Goal: Task Accomplishment & Management: Complete application form

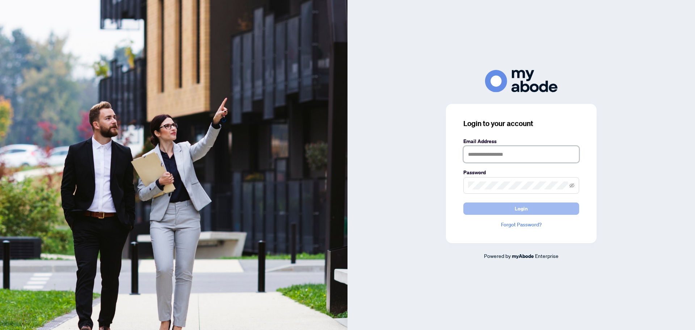
type input "**********"
drag, startPoint x: 521, startPoint y: 209, endPoint x: 424, endPoint y: 196, distance: 97.8
click at [521, 209] on span "Login" at bounding box center [521, 209] width 13 height 12
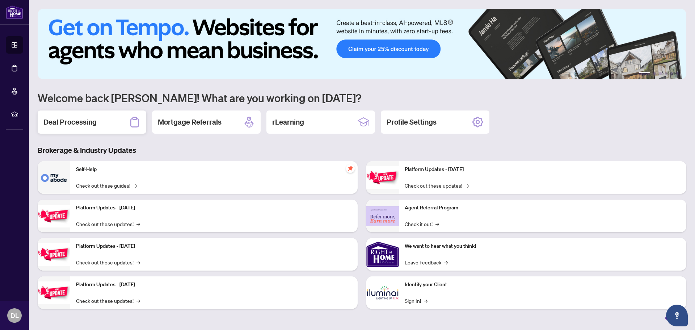
click at [79, 123] on div "Dashboard Deal Processing Mortgage Referrals rLearning DL [PERSON_NAME] [EMAIL_…" at bounding box center [347, 165] width 695 height 330
click at [87, 123] on h2 "Deal Processing" at bounding box center [69, 122] width 53 height 10
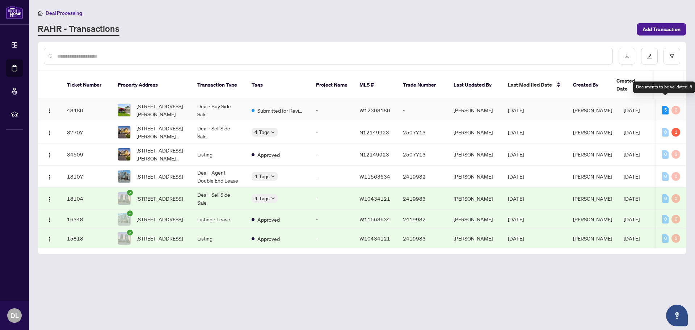
click at [665, 106] on div "5" at bounding box center [665, 110] width 7 height 9
click at [678, 128] on div "1" at bounding box center [676, 132] width 9 height 9
click at [640, 129] on span "[DATE]" at bounding box center [632, 132] width 16 height 7
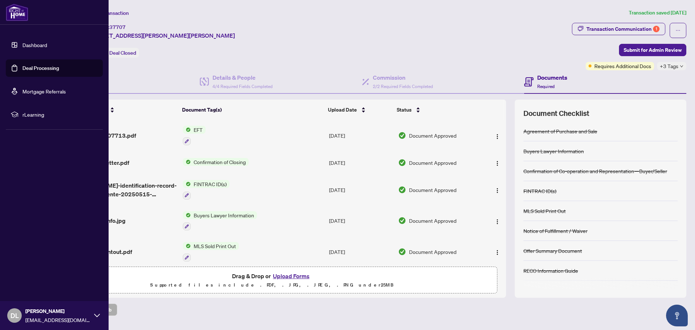
click at [35, 71] on link "Deal Processing" at bounding box center [40, 68] width 37 height 7
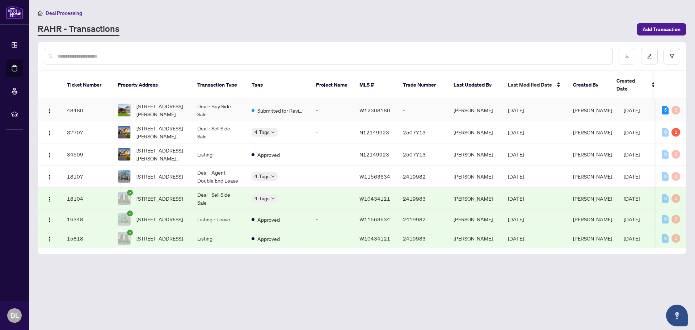
click at [629, 107] on span "[DATE]" at bounding box center [632, 110] width 16 height 7
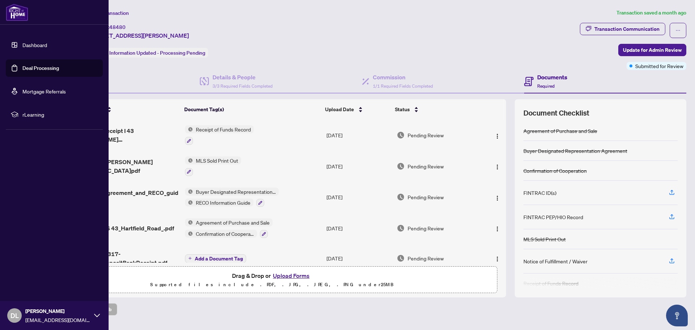
click at [22, 68] on link "Deal Processing" at bounding box center [40, 68] width 37 height 7
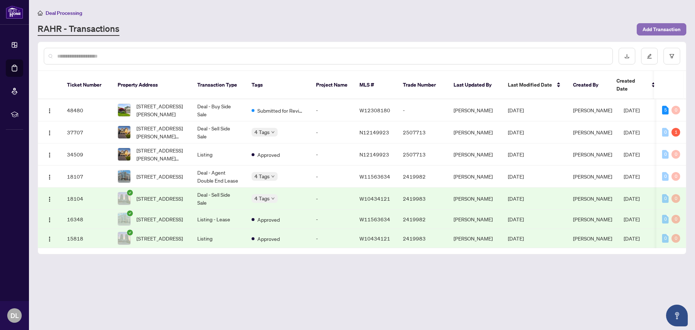
click at [663, 26] on span "Add Transaction" at bounding box center [662, 30] width 38 height 12
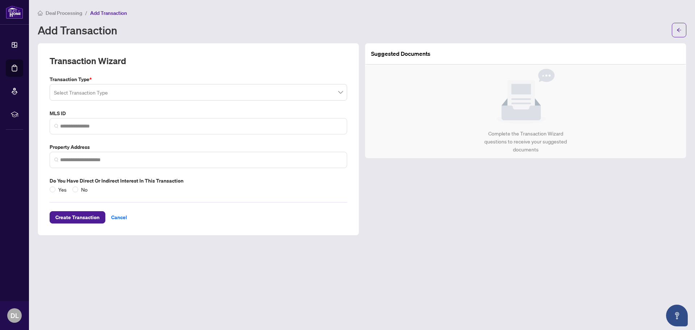
click at [138, 87] on input "search" at bounding box center [195, 93] width 282 height 16
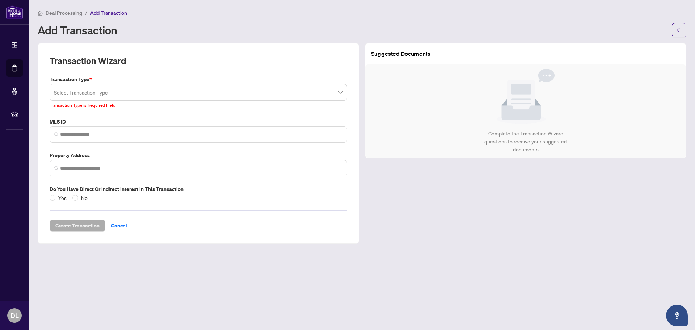
click at [126, 96] on input "search" at bounding box center [195, 93] width 282 height 16
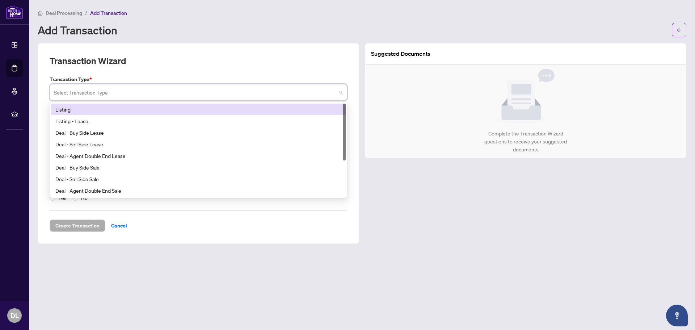
click at [101, 110] on div "Listing" at bounding box center [198, 109] width 286 height 8
